Goal: Transaction & Acquisition: Purchase product/service

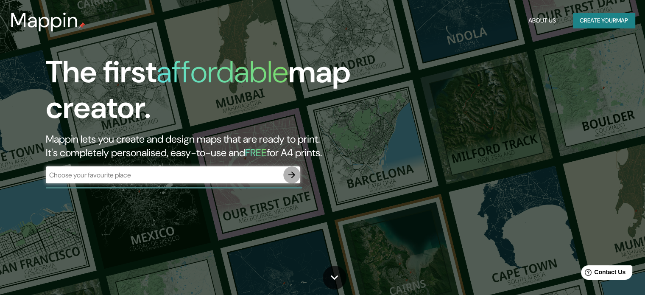
click at [294, 174] on icon "button" at bounding box center [291, 174] width 7 height 7
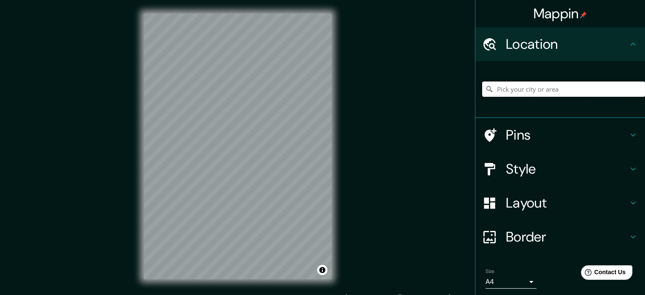
click at [524, 92] on input "Pick your city or area" at bounding box center [563, 88] width 163 height 15
drag, startPoint x: 523, startPoint y: 92, endPoint x: 523, endPoint y: 106, distance: 13.6
click at [523, 106] on div at bounding box center [563, 89] width 163 height 42
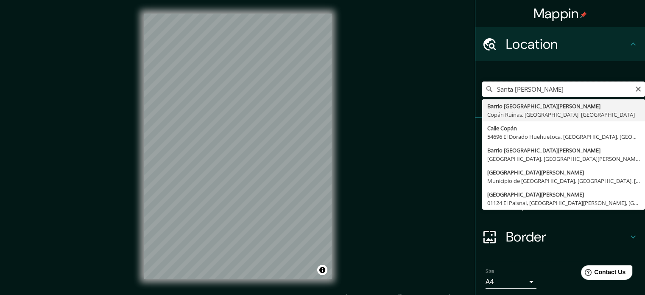
click at [557, 90] on input "Santa [PERSON_NAME]" at bounding box center [563, 88] width 163 height 15
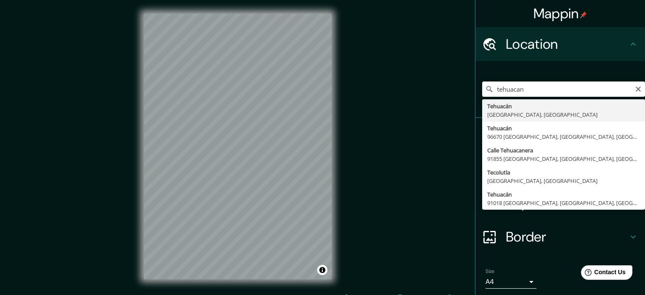
type input "[GEOGRAPHIC_DATA], [GEOGRAPHIC_DATA], [GEOGRAPHIC_DATA]"
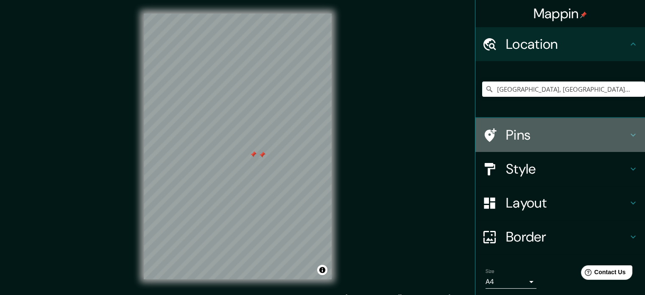
click at [628, 132] on icon at bounding box center [633, 135] width 10 height 10
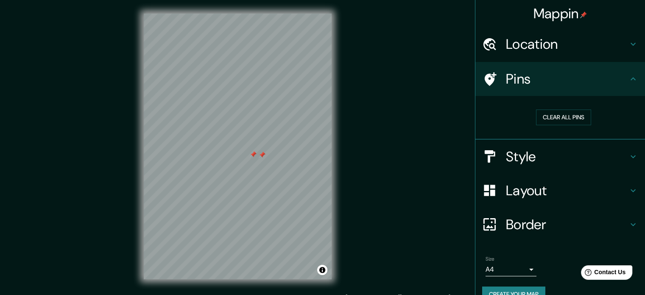
click at [628, 158] on icon at bounding box center [633, 156] width 10 height 10
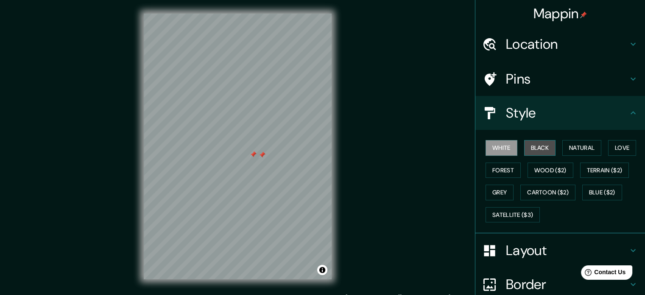
click at [543, 147] on button "Black" at bounding box center [540, 148] width 32 height 16
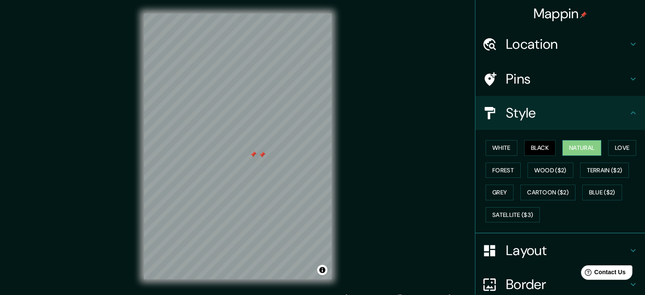
click at [567, 149] on button "Natural" at bounding box center [581, 148] width 39 height 16
click at [626, 151] on button "Love" at bounding box center [622, 148] width 28 height 16
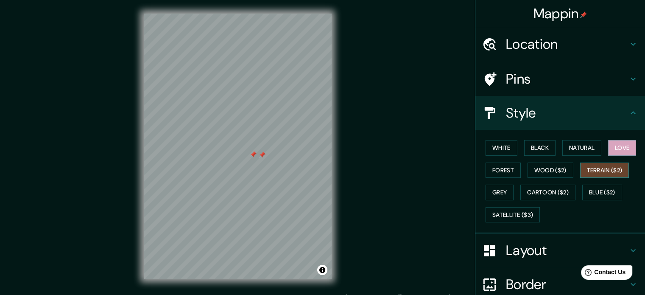
click at [612, 171] on button "Terrain ($2)" at bounding box center [604, 170] width 49 height 16
click at [541, 172] on button "Wood ($2)" at bounding box center [551, 170] width 46 height 16
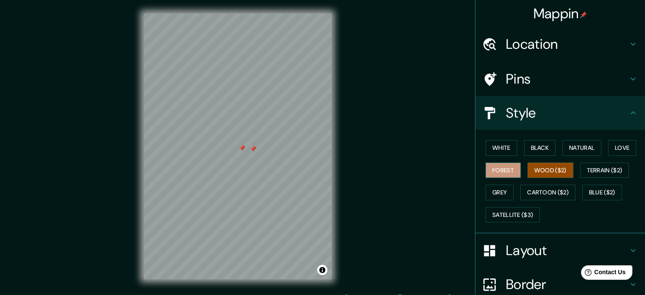
click at [495, 173] on button "Forest" at bounding box center [503, 170] width 35 height 16
click at [503, 192] on button "Grey" at bounding box center [500, 193] width 28 height 16
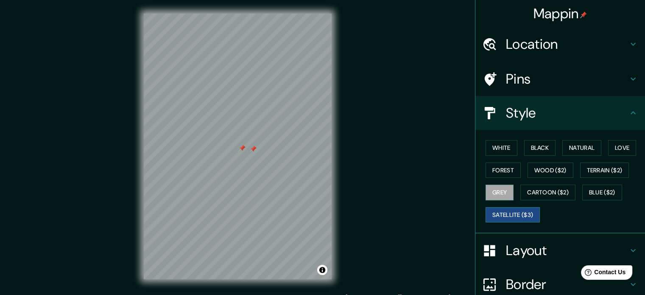
click at [516, 211] on button "Satellite ($3)" at bounding box center [513, 215] width 54 height 16
drag, startPoint x: 221, startPoint y: 218, endPoint x: 297, endPoint y: 173, distance: 88.0
click at [231, 211] on div at bounding box center [227, 214] width 7 height 7
click at [486, 144] on button "White" at bounding box center [502, 148] width 32 height 16
click at [517, 215] on button "Satellite ($3)" at bounding box center [513, 215] width 54 height 16
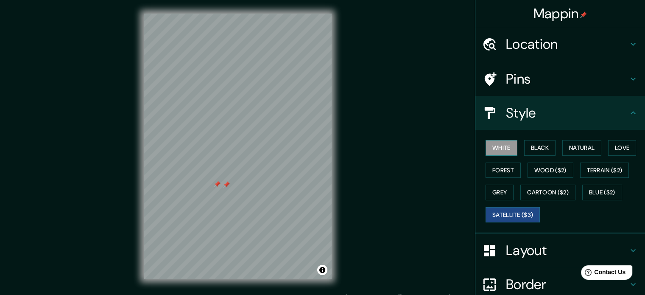
click at [490, 142] on button "White" at bounding box center [502, 148] width 32 height 16
click at [543, 145] on button "Black" at bounding box center [540, 148] width 32 height 16
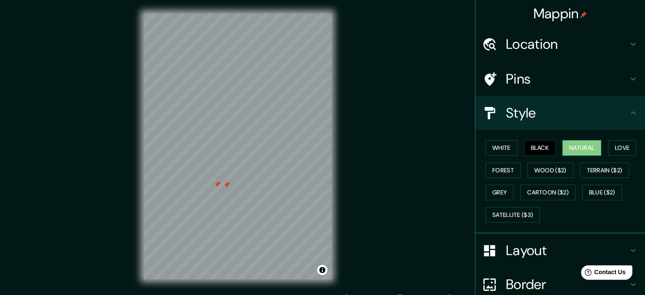
click at [572, 144] on button "Natural" at bounding box center [581, 148] width 39 height 16
click at [616, 148] on button "Love" at bounding box center [622, 148] width 28 height 16
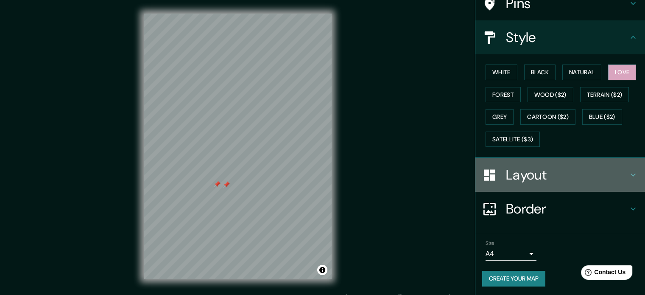
click at [631, 174] on icon at bounding box center [633, 174] width 5 height 3
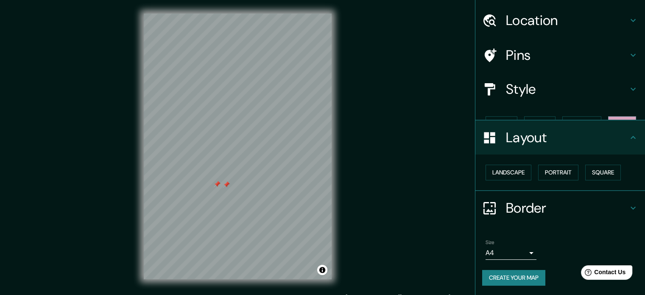
scroll to position [9, 0]
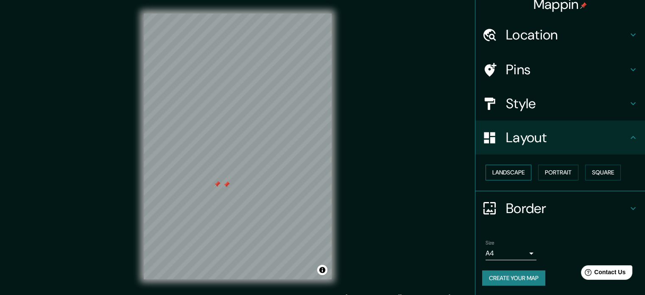
click at [521, 173] on button "Landscape" at bounding box center [509, 173] width 46 height 16
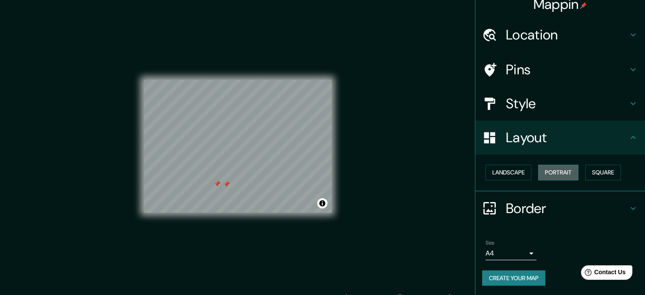
click at [545, 172] on button "Portrait" at bounding box center [558, 173] width 40 height 16
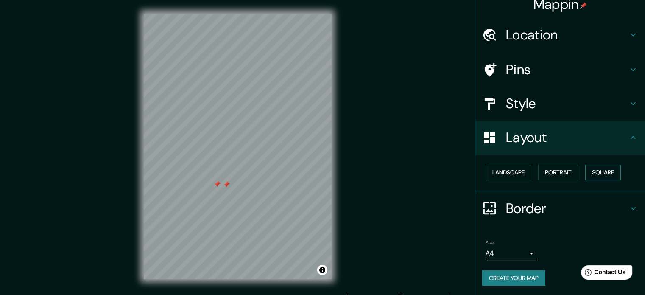
click at [601, 172] on button "Square" at bounding box center [603, 173] width 36 height 16
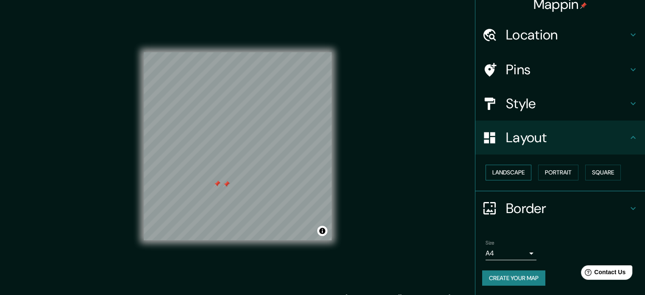
click at [516, 166] on button "Landscape" at bounding box center [509, 173] width 46 height 16
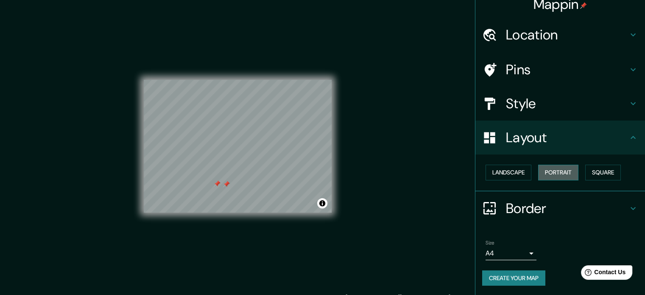
click at [550, 168] on button "Portrait" at bounding box center [558, 173] width 40 height 16
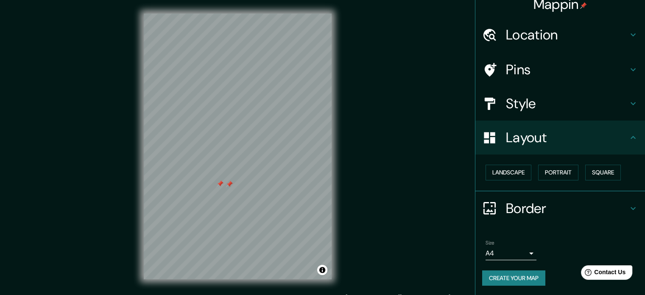
click at [533, 208] on h4 "Border" at bounding box center [567, 208] width 122 height 17
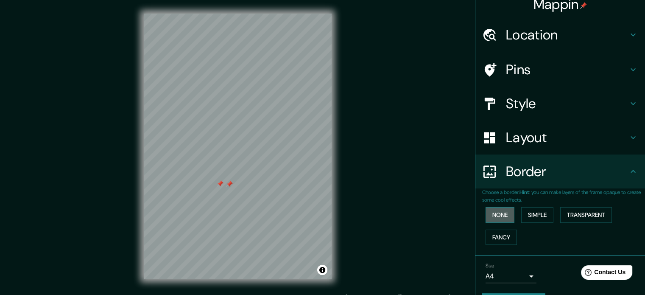
click at [496, 212] on button "None" at bounding box center [500, 215] width 29 height 16
click at [528, 212] on button "Simple" at bounding box center [537, 215] width 32 height 16
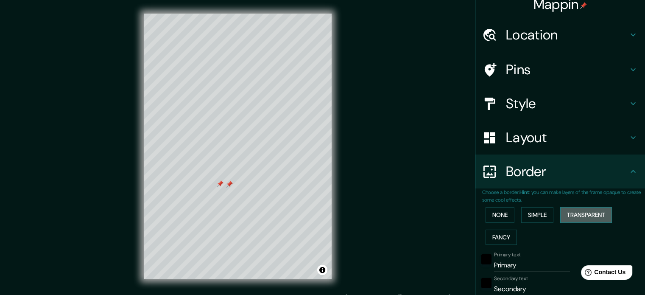
click at [609, 215] on button "Transparent" at bounding box center [586, 215] width 52 height 16
click at [506, 234] on button "Fancy" at bounding box center [501, 237] width 31 height 16
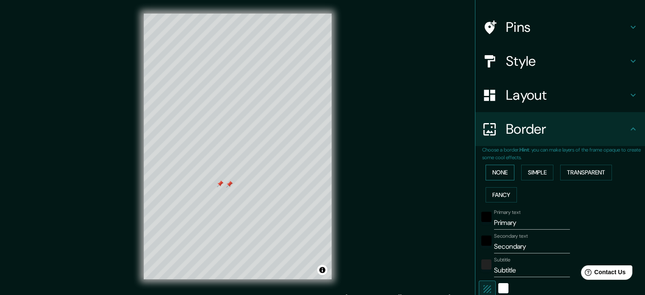
click at [495, 176] on button "None" at bounding box center [500, 173] width 29 height 16
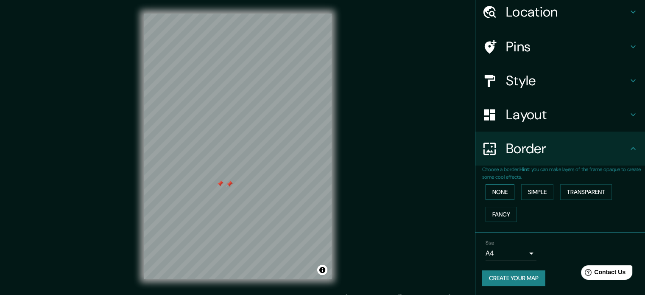
scroll to position [11, 0]
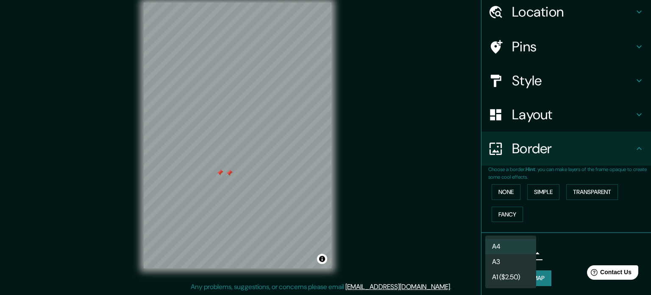
click at [524, 252] on body "Mappin Location [GEOGRAPHIC_DATA], [GEOGRAPHIC_DATA], [GEOGRAPHIC_DATA] Pins St…" at bounding box center [325, 136] width 651 height 295
click at [519, 266] on li "A3" at bounding box center [511, 261] width 51 height 15
type input "a4"
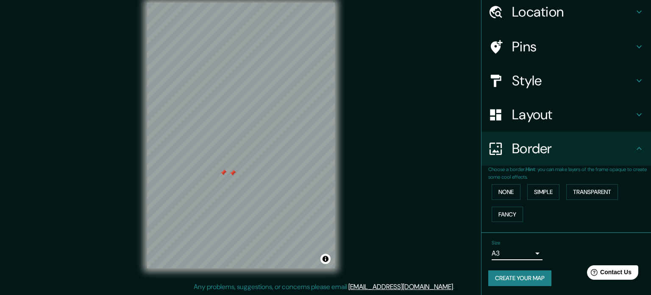
click at [526, 253] on body "Mappin Location [GEOGRAPHIC_DATA], [GEOGRAPHIC_DATA], [GEOGRAPHIC_DATA] Pins St…" at bounding box center [325, 136] width 651 height 295
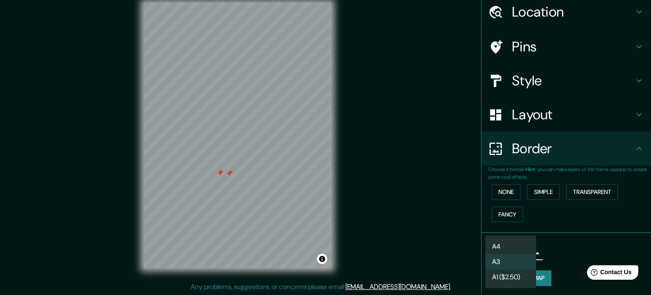
click at [520, 258] on li "A3" at bounding box center [511, 261] width 51 height 15
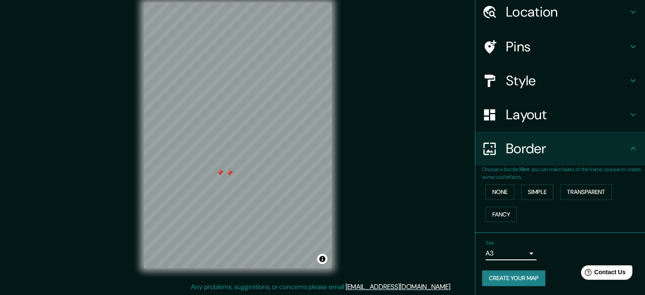
click at [543, 229] on div "Choose a border. Hint : you can make layers of the frame opaque to create some …" at bounding box center [560, 198] width 170 height 67
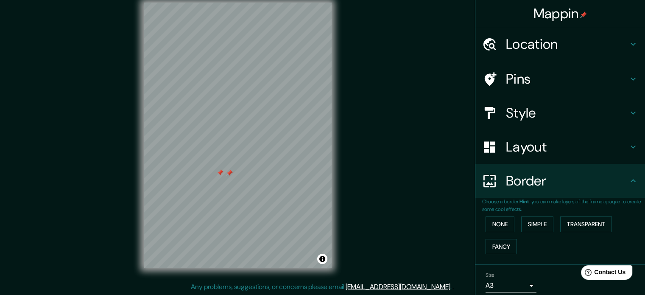
scroll to position [0, 0]
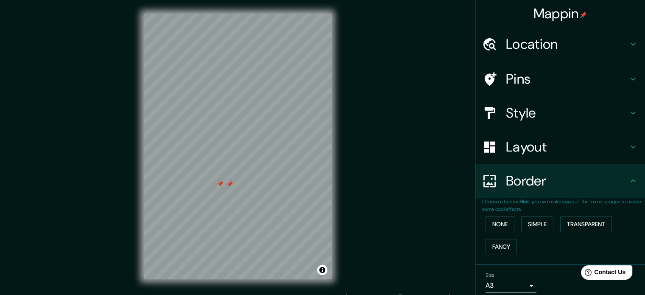
click at [519, 80] on h4 "Pins" at bounding box center [567, 78] width 122 height 17
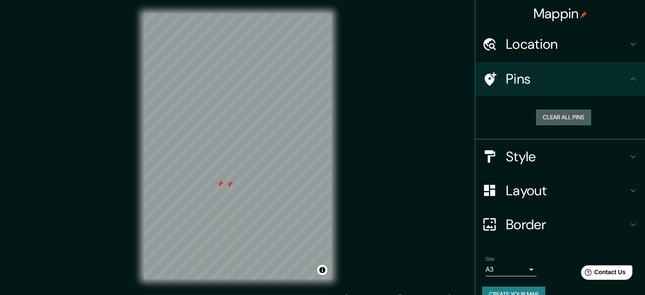
click at [544, 112] on button "Clear all pins" at bounding box center [563, 117] width 55 height 16
click at [509, 47] on h4 "Location" at bounding box center [567, 44] width 122 height 17
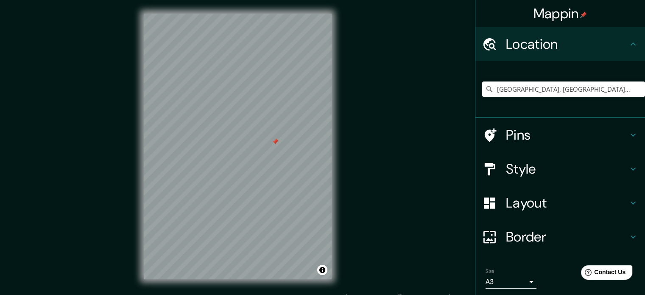
click at [555, 182] on div "Style" at bounding box center [560, 169] width 170 height 34
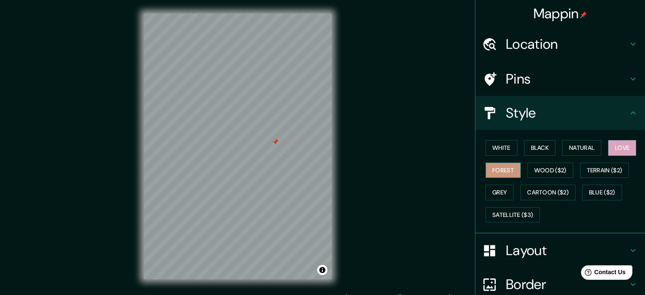
click at [498, 169] on button "Forest" at bounding box center [503, 170] width 35 height 16
click at [493, 190] on button "Grey" at bounding box center [500, 193] width 28 height 16
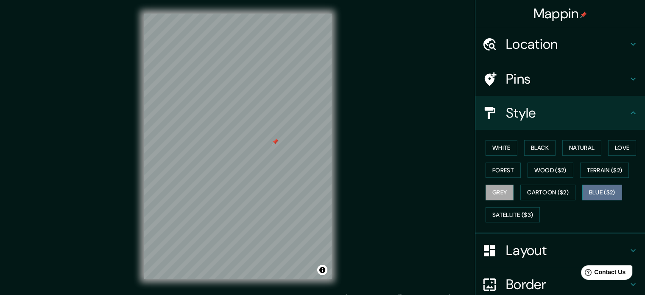
click at [600, 190] on button "Blue ($2)" at bounding box center [602, 193] width 40 height 16
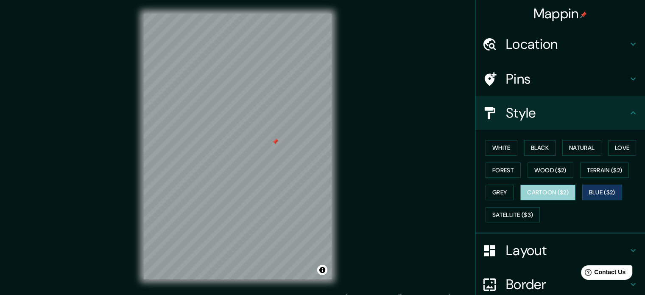
click at [554, 195] on button "Cartoon ($2)" at bounding box center [547, 193] width 55 height 16
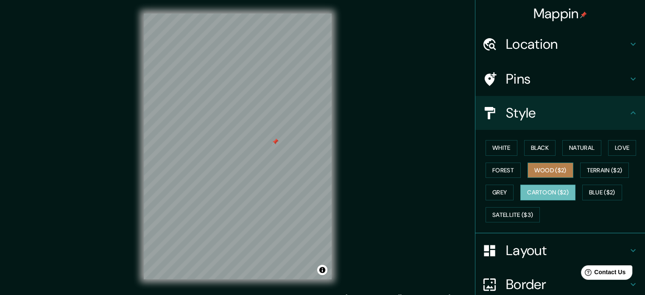
click at [554, 169] on button "Wood ($2)" at bounding box center [551, 170] width 46 height 16
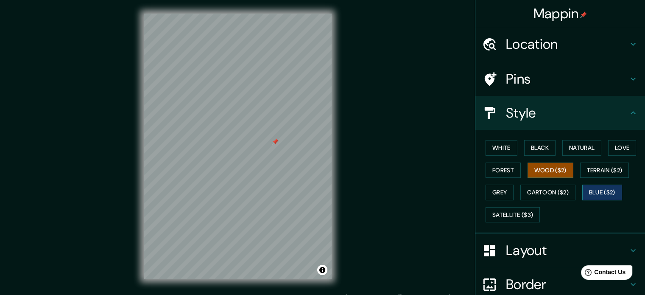
click at [591, 190] on button "Blue ($2)" at bounding box center [602, 193] width 40 height 16
click at [565, 193] on button "Cartoon ($2)" at bounding box center [547, 193] width 55 height 16
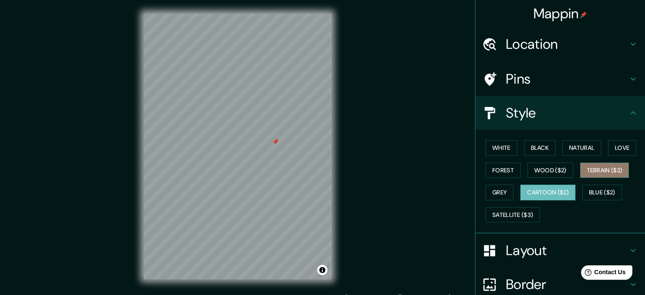
click at [602, 174] on button "Terrain ($2)" at bounding box center [604, 170] width 49 height 16
click at [565, 160] on div "White Black Natural Love Forest Wood ($2) Terrain ($2) Grey Cartoon ($2) Blue (…" at bounding box center [563, 181] width 163 height 89
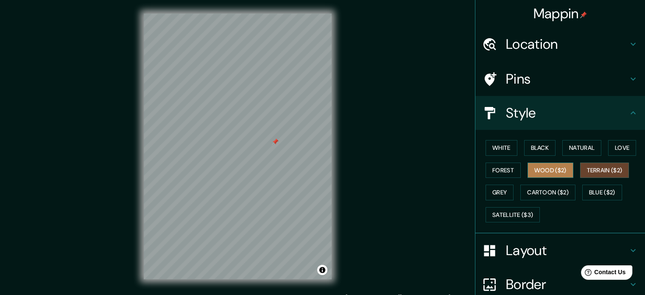
click at [557, 165] on button "Wood ($2)" at bounding box center [551, 170] width 46 height 16
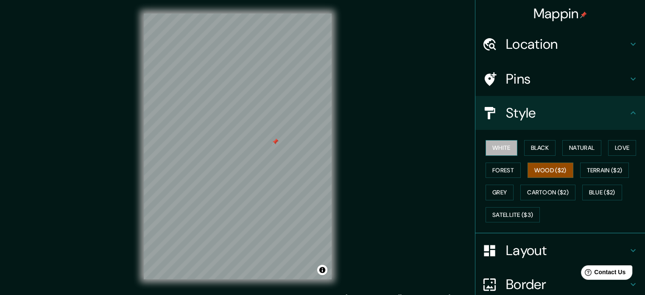
click at [498, 144] on button "White" at bounding box center [502, 148] width 32 height 16
click at [531, 143] on button "Black" at bounding box center [540, 148] width 32 height 16
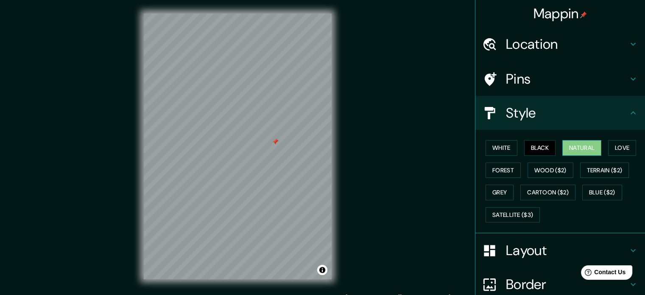
click at [570, 144] on button "Natural" at bounding box center [581, 148] width 39 height 16
click at [619, 143] on button "Love" at bounding box center [622, 148] width 28 height 16
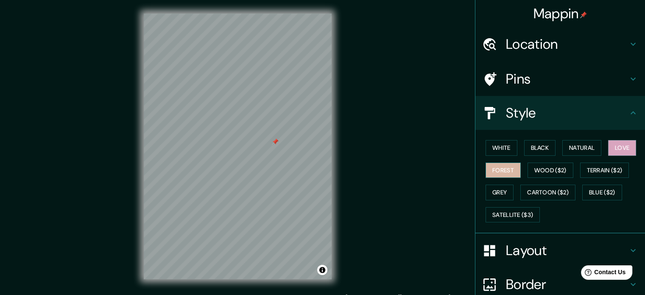
click at [508, 169] on button "Forest" at bounding box center [503, 170] width 35 height 16
click at [507, 186] on button "Grey" at bounding box center [500, 193] width 28 height 16
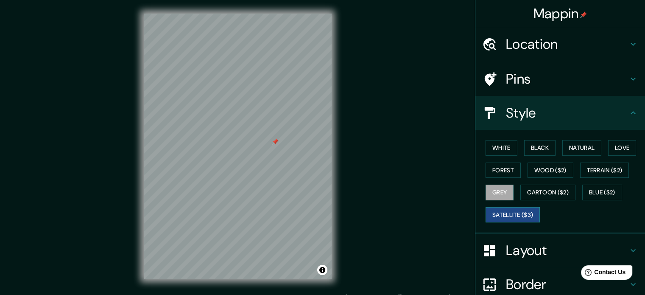
click at [506, 208] on button "Satellite ($3)" at bounding box center [513, 215] width 54 height 16
click at [499, 147] on button "White" at bounding box center [502, 148] width 32 height 16
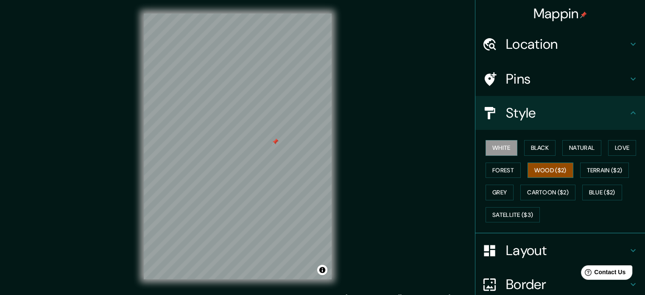
drag, startPoint x: 540, startPoint y: 231, endPoint x: 531, endPoint y: 176, distance: 55.7
click at [531, 176] on div "White Black Natural Love Forest Wood ($2) Terrain ($2) Grey Cartoon ($2) Blue (…" at bounding box center [560, 181] width 170 height 103
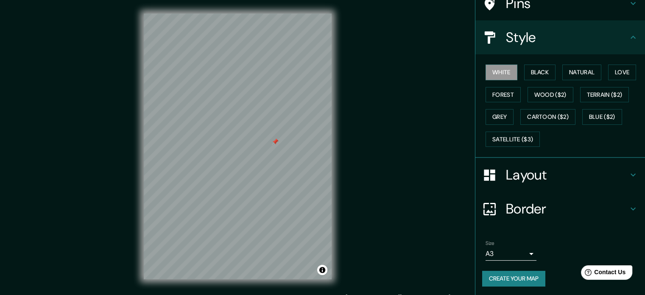
click at [532, 274] on button "Create your map" at bounding box center [513, 279] width 63 height 16
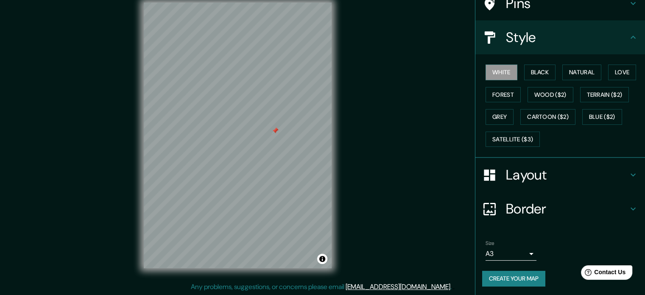
click at [492, 273] on button "Create your map" at bounding box center [513, 279] width 63 height 16
